Goal: Transaction & Acquisition: Purchase product/service

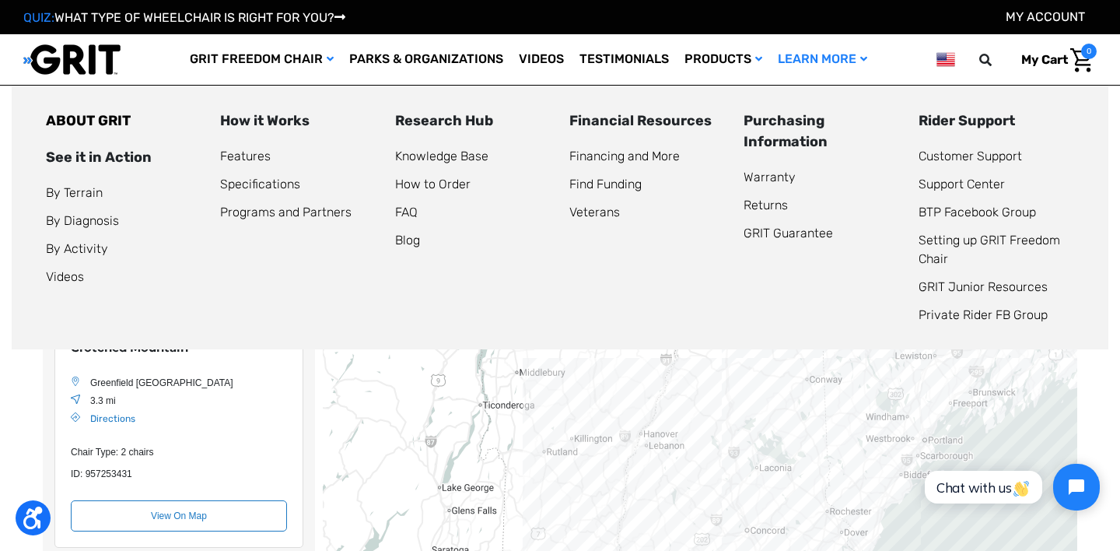
scroll to position [270, 0]
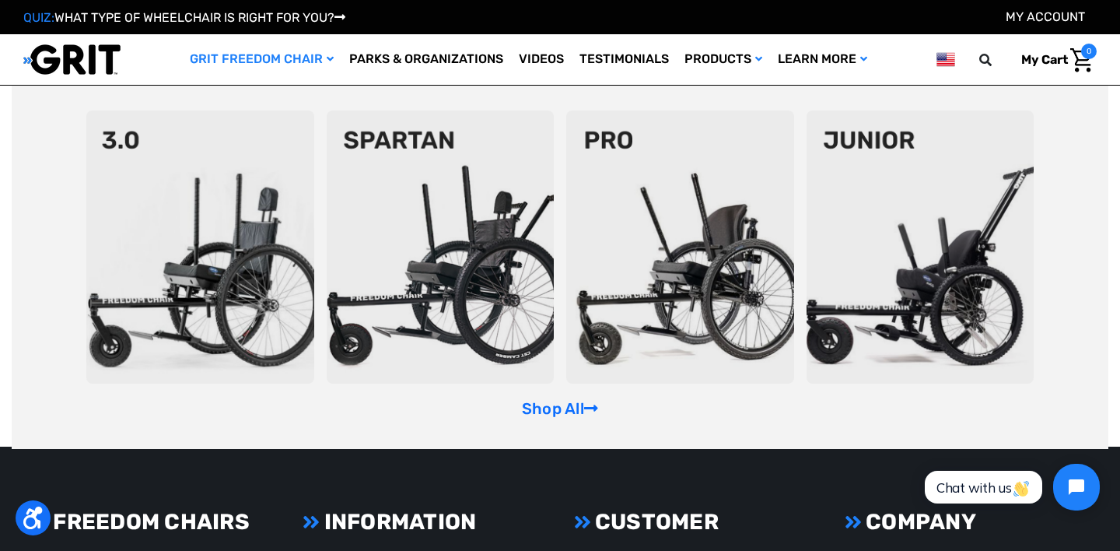
click at [258, 63] on link "GRIT Freedom Chair" at bounding box center [261, 59] width 159 height 51
click at [532, 413] on link "Shop All" at bounding box center [560, 408] width 76 height 19
